Goal: Task Accomplishment & Management: Manage account settings

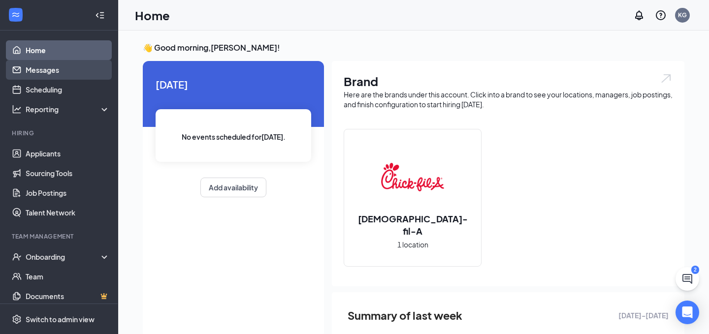
click at [48, 75] on link "Messages" at bounding box center [68, 70] width 84 height 20
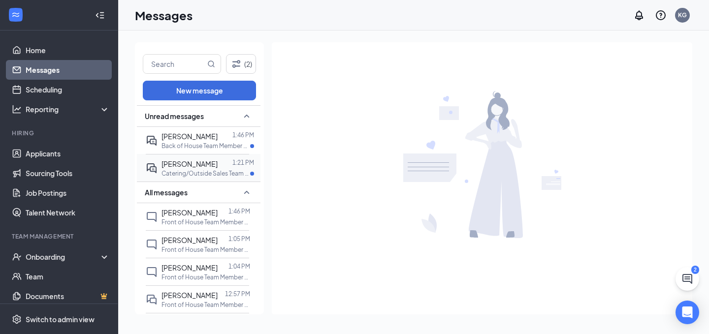
click at [199, 167] on span "[PERSON_NAME]" at bounding box center [189, 163] width 56 height 9
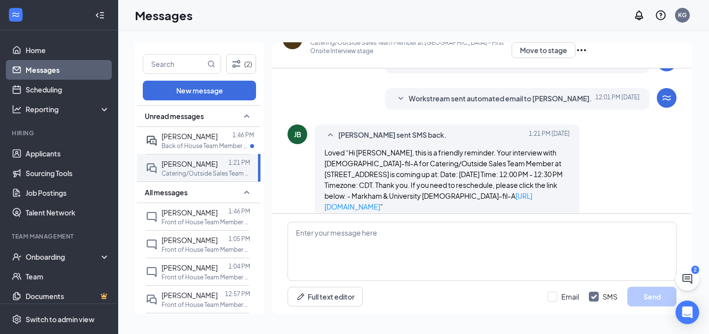
scroll to position [360, 0]
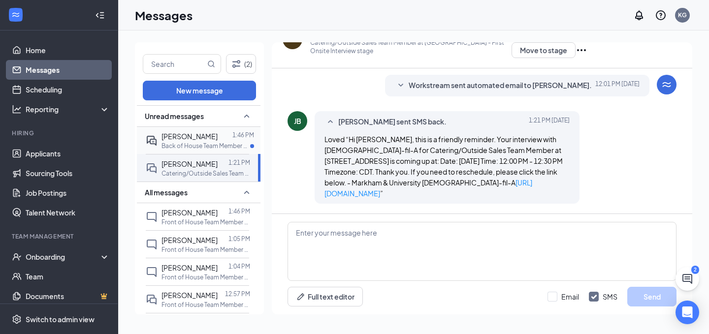
click at [246, 150] on div "Rocio Moreno 1:46 PM Back of House Team Member at Markham & University" at bounding box center [197, 140] width 103 height 27
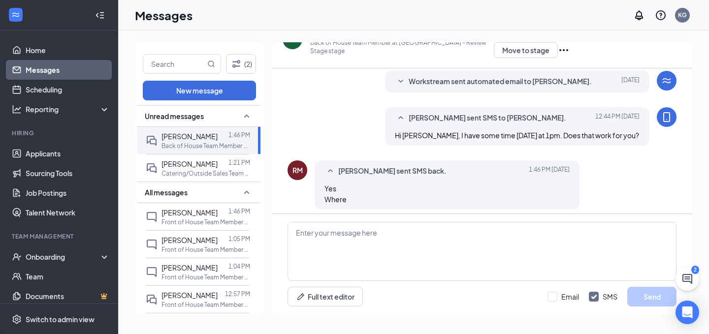
scroll to position [454, 0]
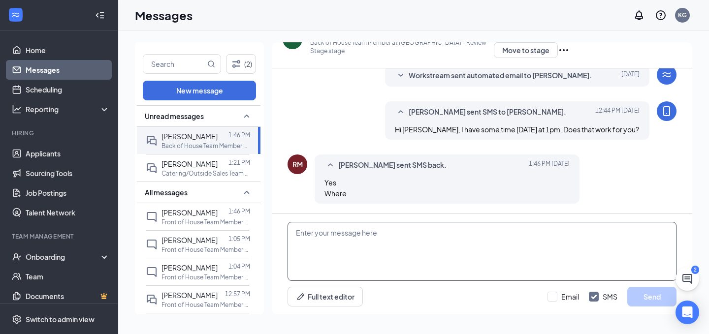
click at [371, 241] on textarea at bounding box center [481, 251] width 389 height 59
paste textarea "Awesome. I will get that set up for us! This will be a first in person intervie…"
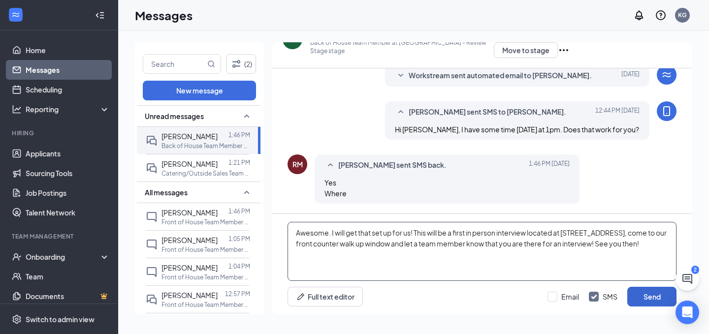
type textarea "Awesome. I will get that set up for us! This will be a first in person intervie…"
click at [633, 296] on button "Send" at bounding box center [651, 297] width 49 height 20
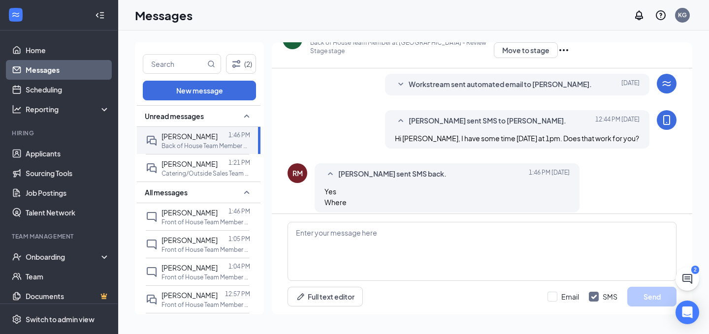
scroll to position [444, 0]
click at [512, 42] on div "(2) New message Unread messages Rocio Moreno 1:46 PM Back of House Team Member …" at bounding box center [413, 183] width 591 height 304
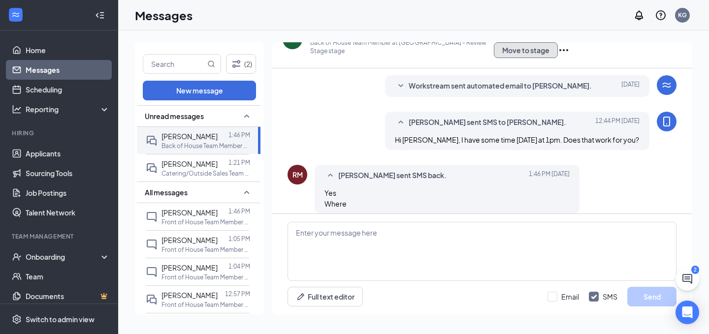
click at [513, 47] on button "Move to stage" at bounding box center [526, 50] width 64 height 16
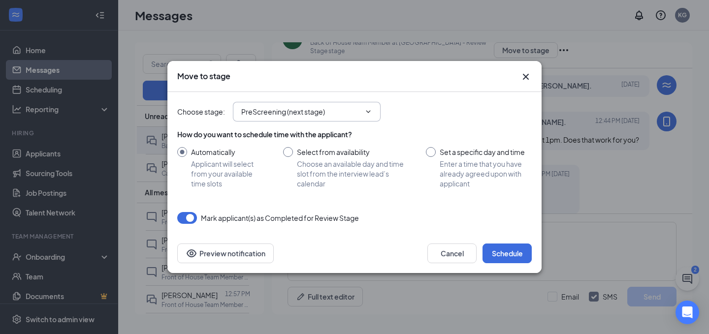
click at [324, 120] on span "PreScreening (next stage)" at bounding box center [307, 112] width 148 height 20
click at [326, 115] on input "PreScreening (next stage)" at bounding box center [300, 111] width 119 height 11
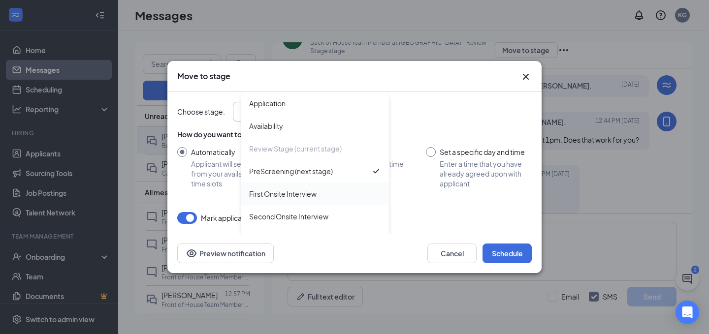
click at [316, 186] on div "First Onsite Interview" at bounding box center [315, 194] width 148 height 23
type input "First Onsite Interview"
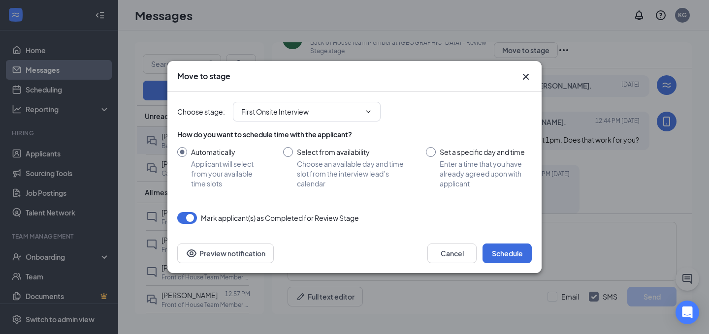
click at [434, 152] on input "Set a specific day and time Enter a time that you have already agreed upon with…" at bounding box center [479, 167] width 106 height 41
radio input "true"
radio input "false"
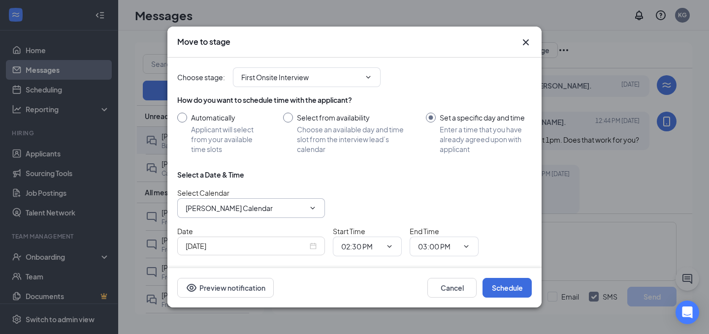
click at [289, 204] on input "Kim Gomez's Calendar" at bounding box center [245, 208] width 119 height 11
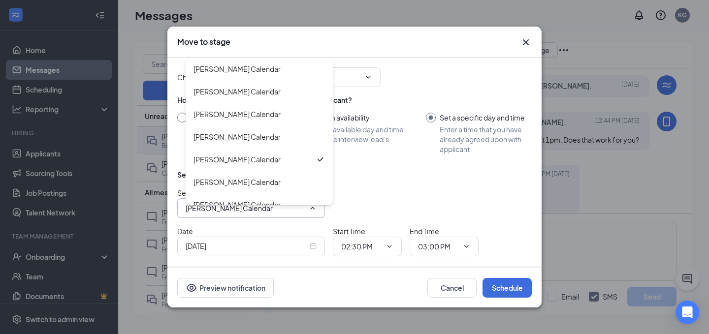
click at [387, 202] on div "Select Calendar Kim Gomez's Calendar AJ Roller's Calendar Andre Luque's Calenda…" at bounding box center [354, 203] width 354 height 31
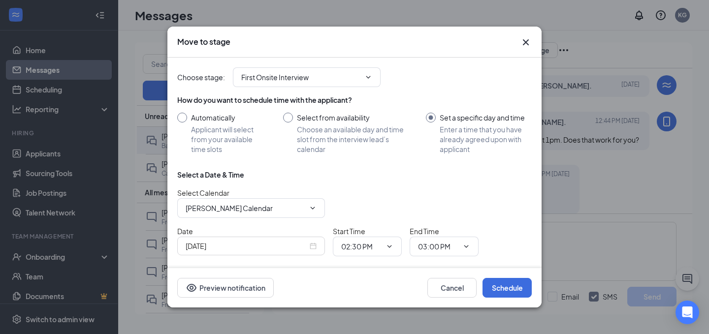
click at [316, 252] on div "Sep 15, 2025" at bounding box center [251, 246] width 131 height 11
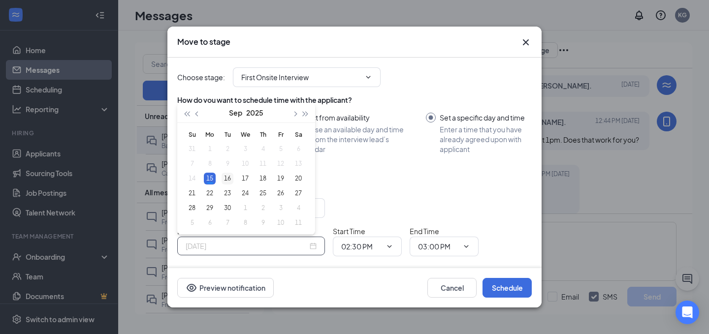
type input "Sep 16, 2025"
click at [231, 178] on div "16" at bounding box center [228, 179] width 12 height 12
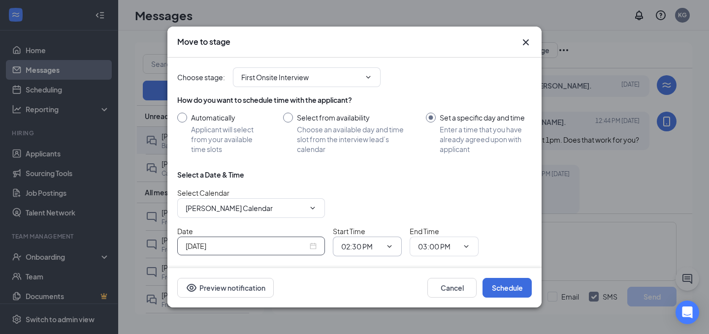
click at [375, 251] on input "02:30 PM" at bounding box center [361, 246] width 40 height 11
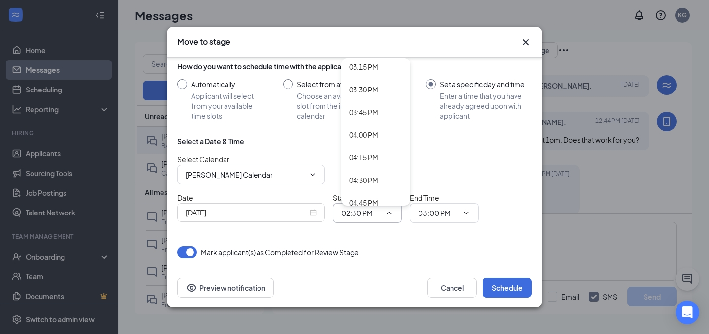
scroll to position [1053, 0]
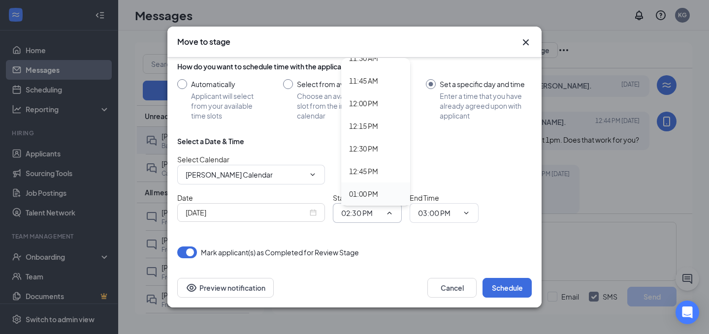
click at [371, 189] on div "01:00 PM" at bounding box center [363, 194] width 29 height 11
type input "01:00 PM"
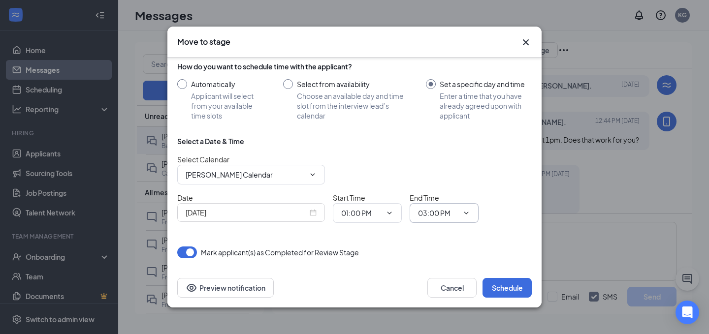
click at [422, 217] on input "03:00 PM" at bounding box center [438, 213] width 40 height 11
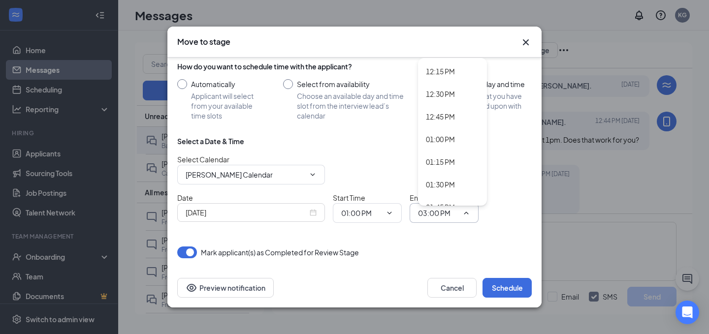
scroll to position [1116, 0]
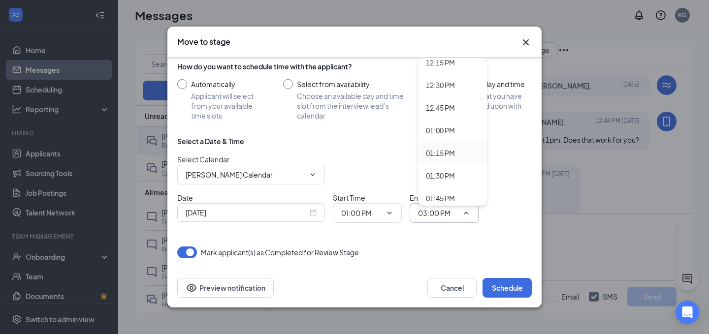
click at [450, 152] on div "01:15 PM" at bounding box center [440, 153] width 29 height 11
type input "01:15 PM"
click at [350, 181] on div "Select Calendar Kim Gomez's Calendar AJ Roller's Calendar Andre Luque's Calenda…" at bounding box center [354, 169] width 354 height 31
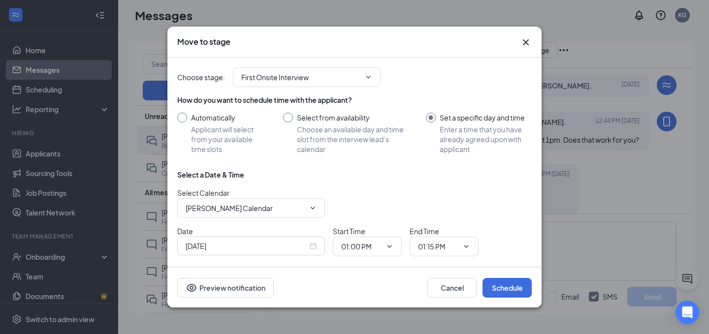
scroll to position [33, 0]
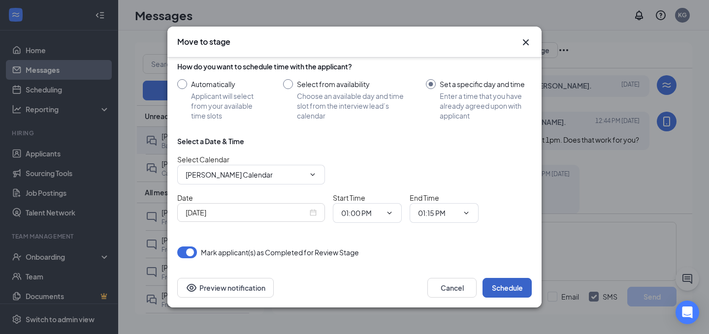
click at [512, 287] on button "Schedule" at bounding box center [506, 288] width 49 height 20
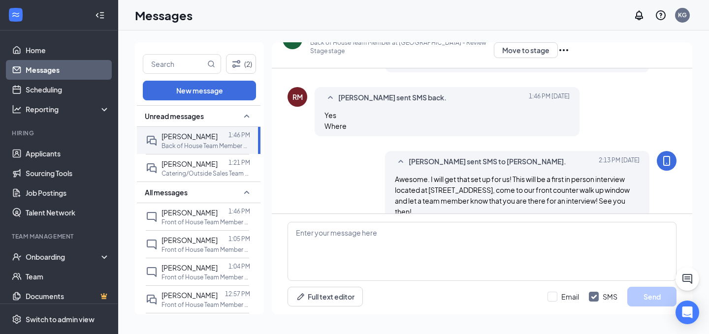
scroll to position [540, 0]
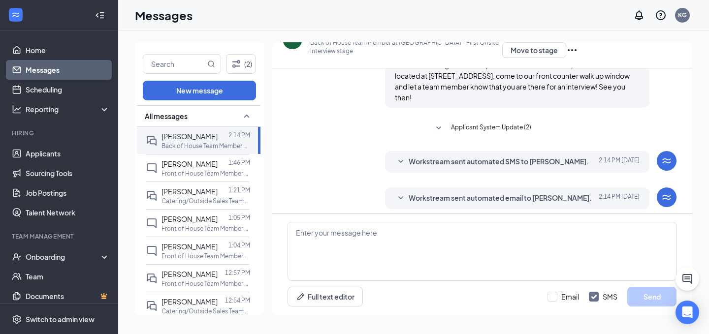
scroll to position [292, 0]
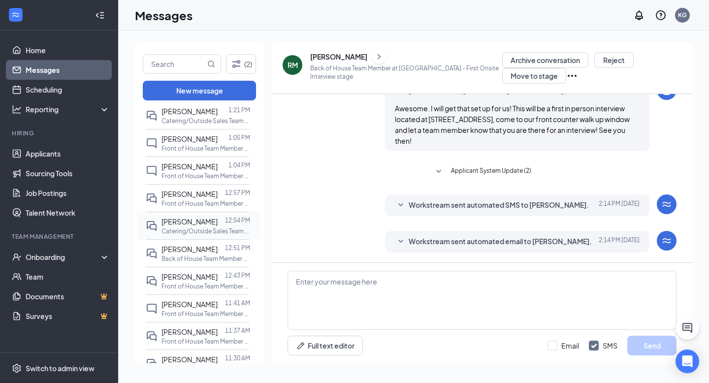
scroll to position [83, 0]
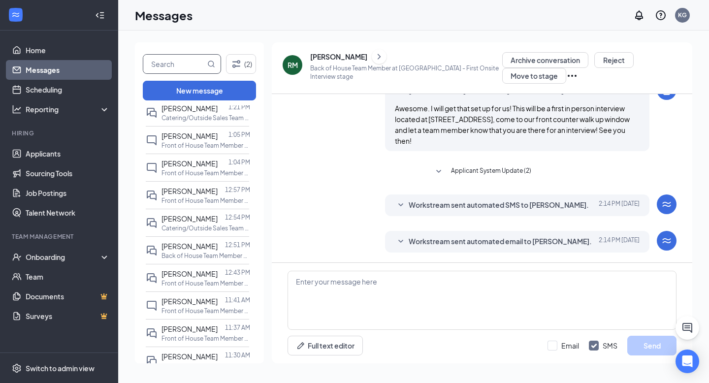
click at [191, 61] on input "text" at bounding box center [174, 64] width 62 height 19
type input "jakira"
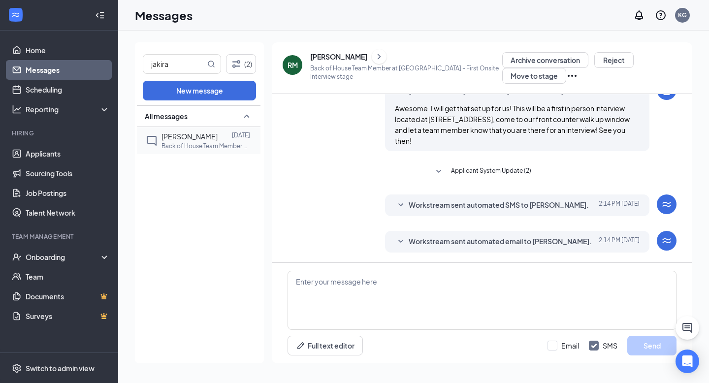
click at [226, 152] on div "Jakira Davis Sep 13 Back of House Team Member at Markham & University" at bounding box center [197, 140] width 103 height 27
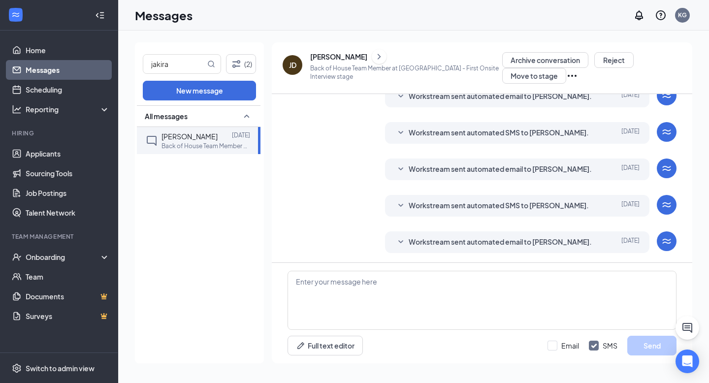
scroll to position [183, 0]
